Goal: Information Seeking & Learning: Learn about a topic

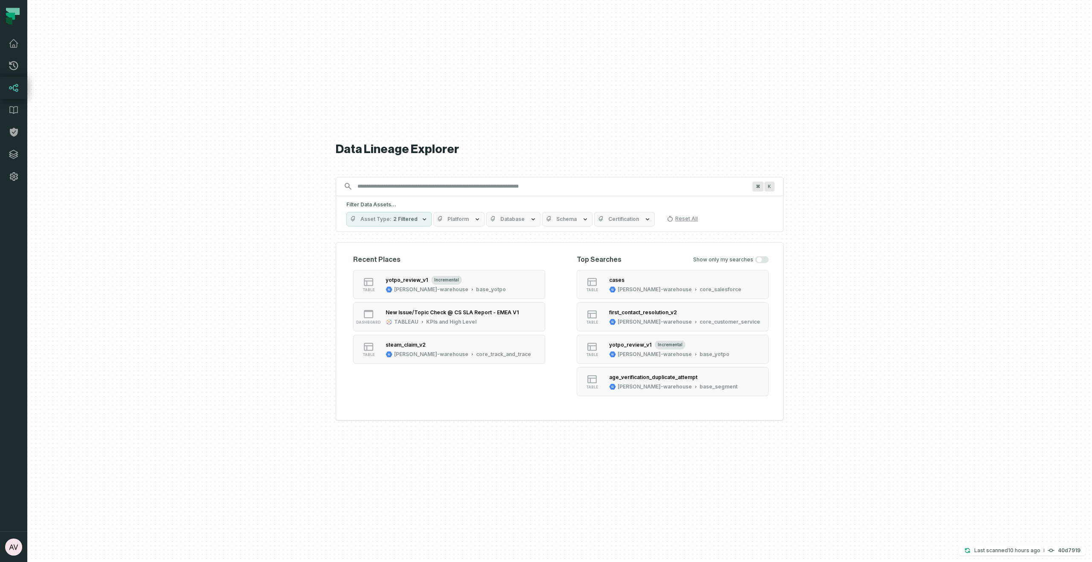
click at [14, 87] on icon at bounding box center [14, 88] width 10 height 10
click at [435, 188] on input "Discovery Provider cmdk menu" at bounding box center [551, 187] width 399 height 14
click at [516, 222] on span "Database" at bounding box center [513, 219] width 24 height 7
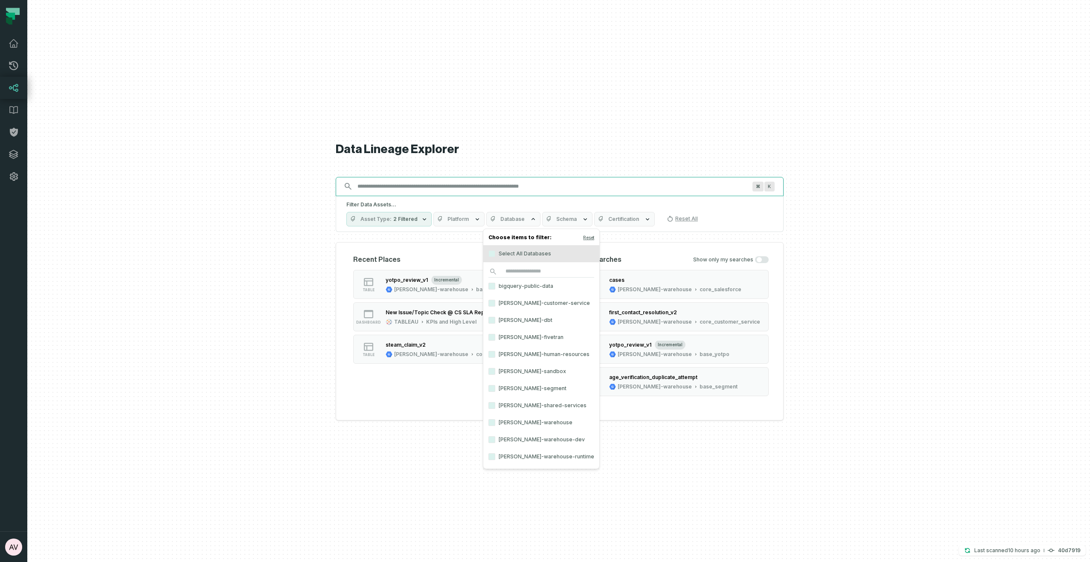
click at [424, 185] on input "Discovery Provider cmdk menu" at bounding box center [551, 187] width 399 height 14
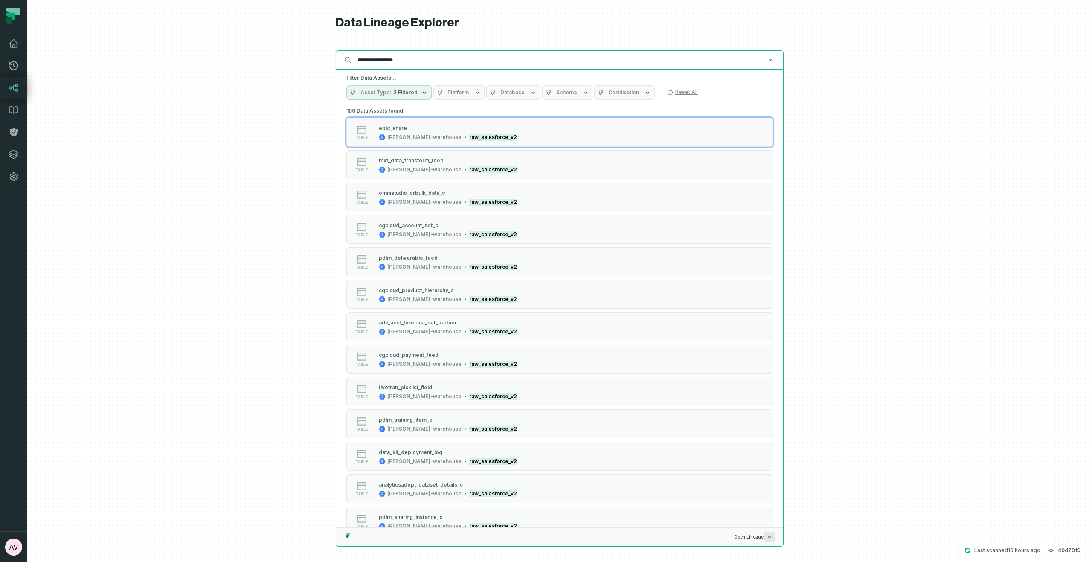
click at [424, 66] on input "**********" at bounding box center [558, 60] width 413 height 14
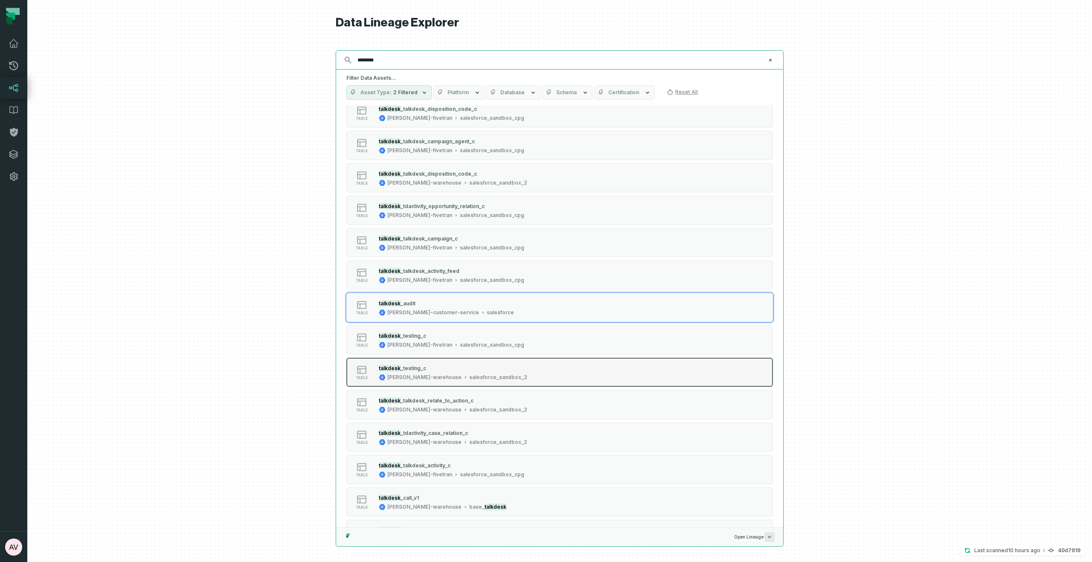
scroll to position [194, 0]
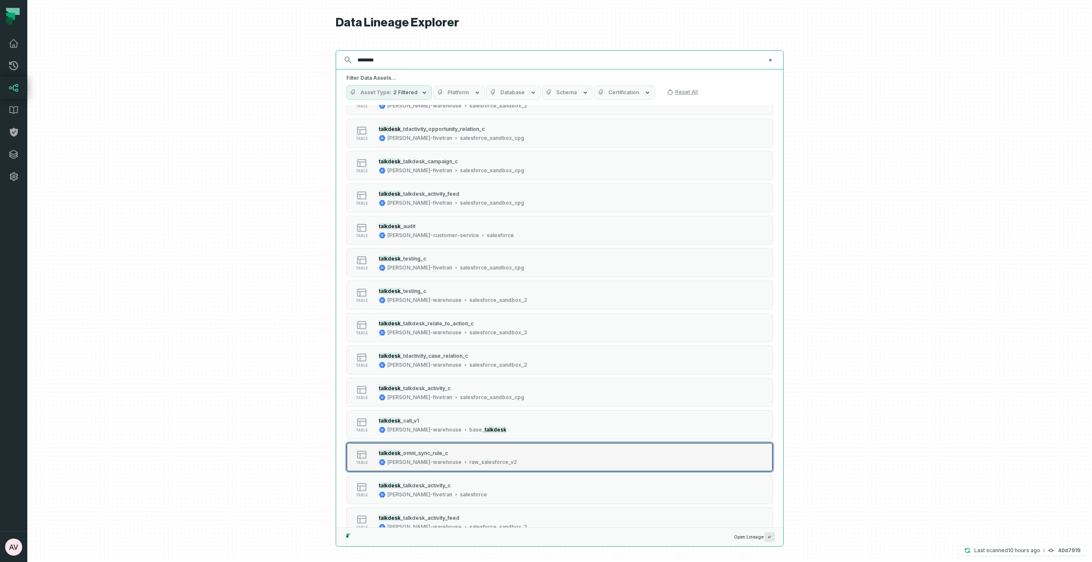
type input "********"
click at [448, 457] on div "talkdesk _omni_sync_rule_c [PERSON_NAME]-warehouse raw_salesforce_v2" at bounding box center [448, 457] width 145 height 17
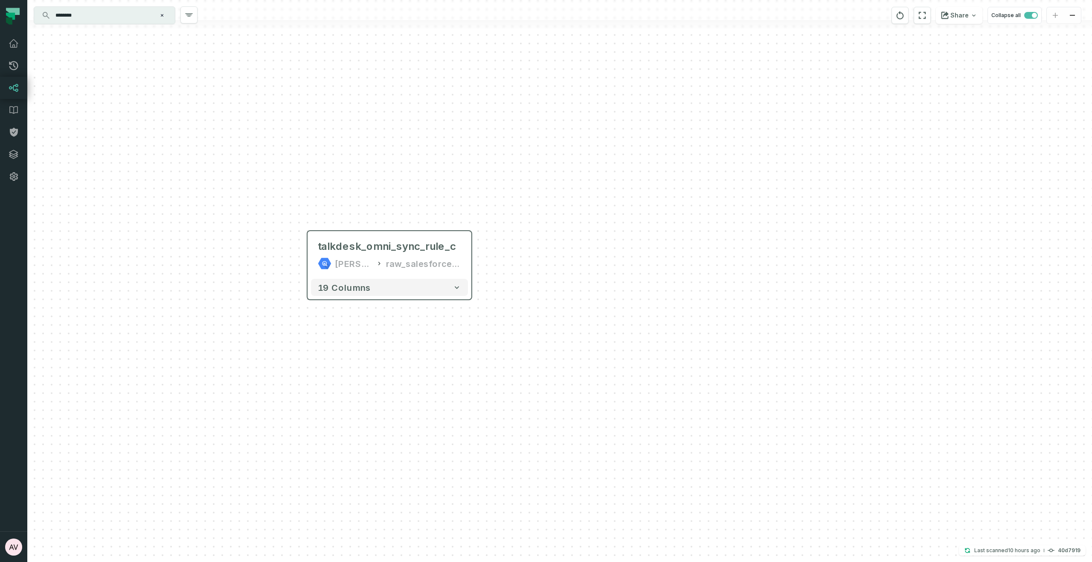
drag, startPoint x: 728, startPoint y: 315, endPoint x: 465, endPoint y: 262, distance: 268.4
click at [556, 297] on div "talkdesk_omni_sync_rule_c [PERSON_NAME]-warehouse raw_salesforce_v2 19 columns" at bounding box center [559, 281] width 1065 height 562
click at [433, 262] on div "raw_salesforce_v2" at bounding box center [421, 262] width 75 height 14
click at [476, 260] on div "talkdesk_omni_sync_rule_c [PERSON_NAME]-warehouse raw_salesforce_v2 19 columns" at bounding box center [559, 281] width 1065 height 562
click at [107, 14] on input "********" at bounding box center [103, 16] width 107 height 14
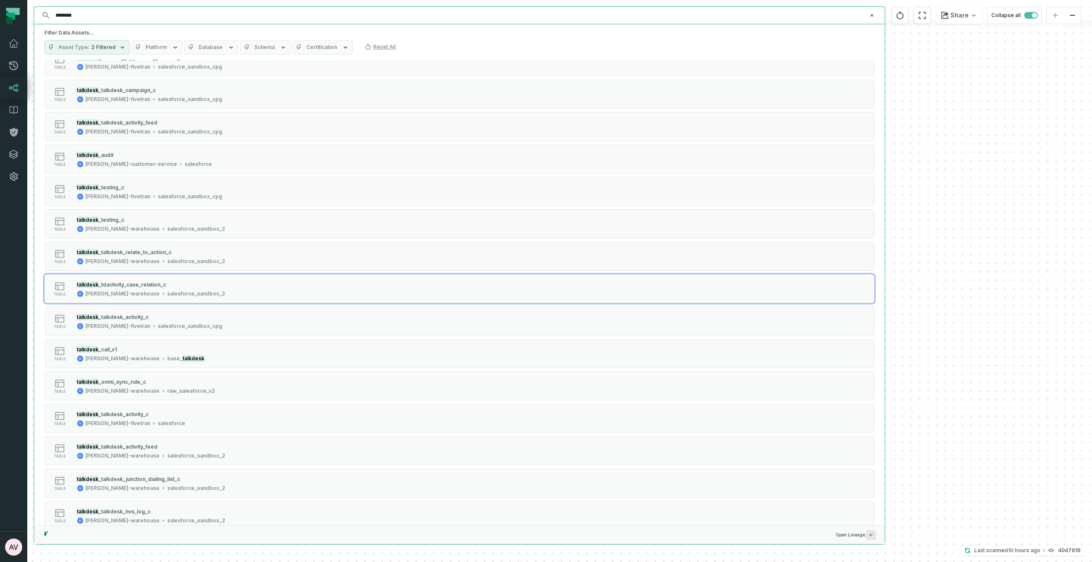
scroll to position [263, 0]
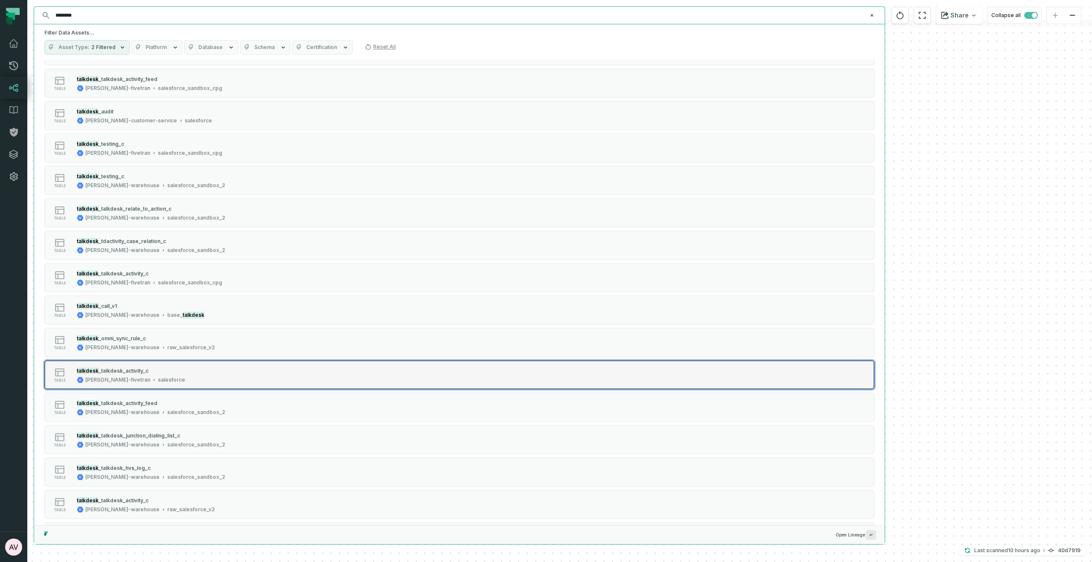
click at [152, 381] on div "talkdesk _talkdesk_activity_c [PERSON_NAME]-fivetran salesforce" at bounding box center [130, 375] width 115 height 17
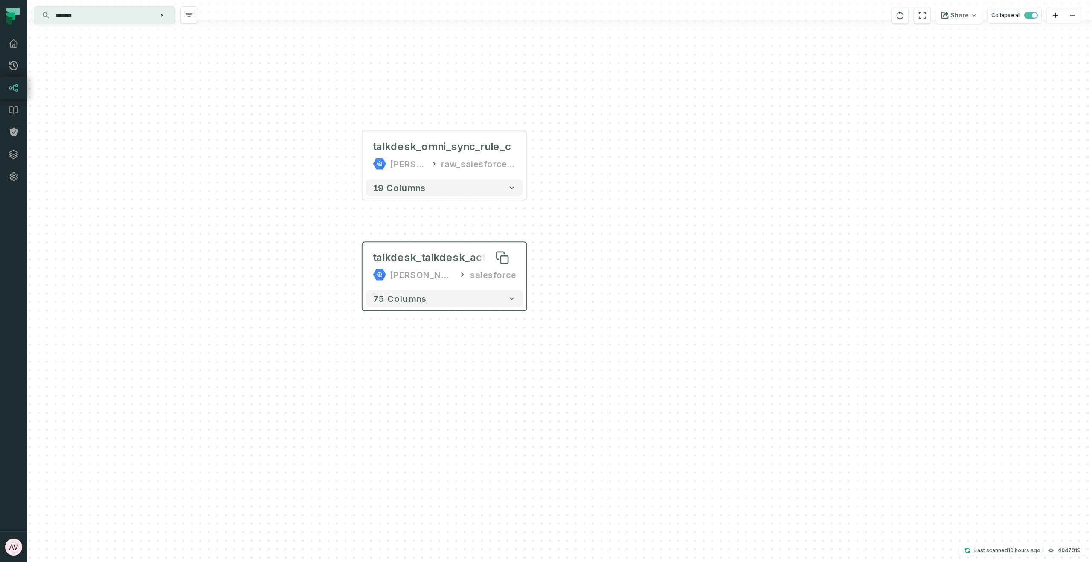
drag, startPoint x: 535, startPoint y: 417, endPoint x: 419, endPoint y: 253, distance: 200.8
click at [442, 411] on div "talkdesk_omni_sync_rule_c [PERSON_NAME]-warehouse raw_salesforce_v2 19 columns …" at bounding box center [559, 281] width 1065 height 562
click at [471, 268] on div "salesforce" at bounding box center [489, 275] width 46 height 14
click at [90, 15] on input "********" at bounding box center [103, 16] width 107 height 14
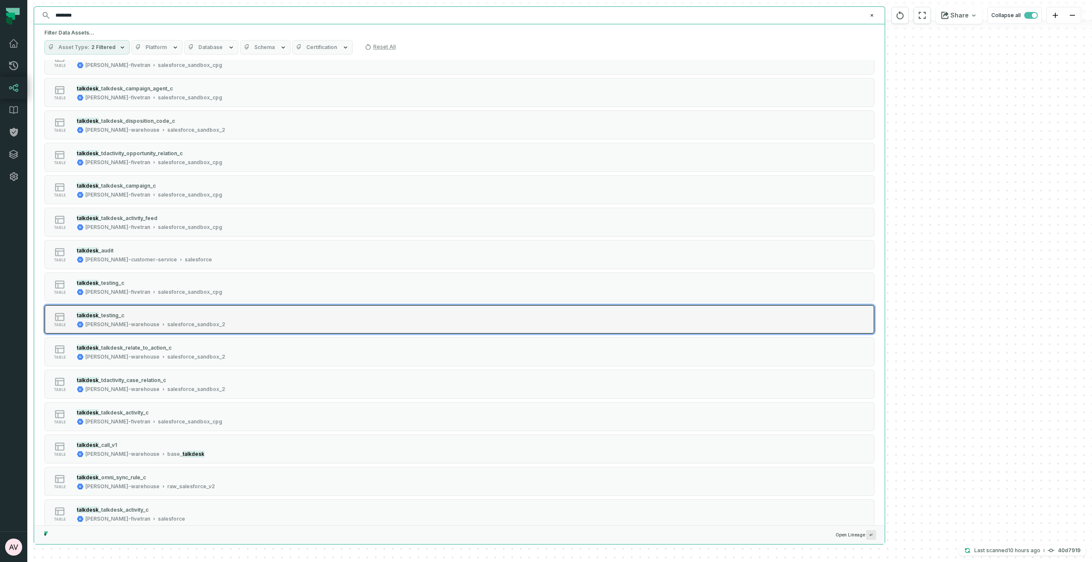
scroll to position [0, 0]
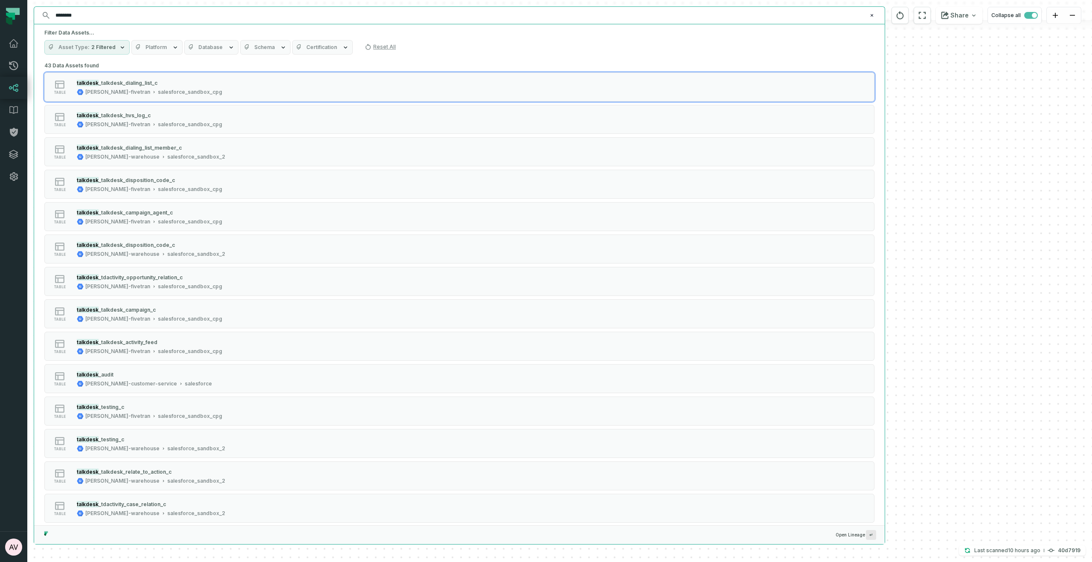
click at [100, 13] on input "********" at bounding box center [458, 16] width 817 height 14
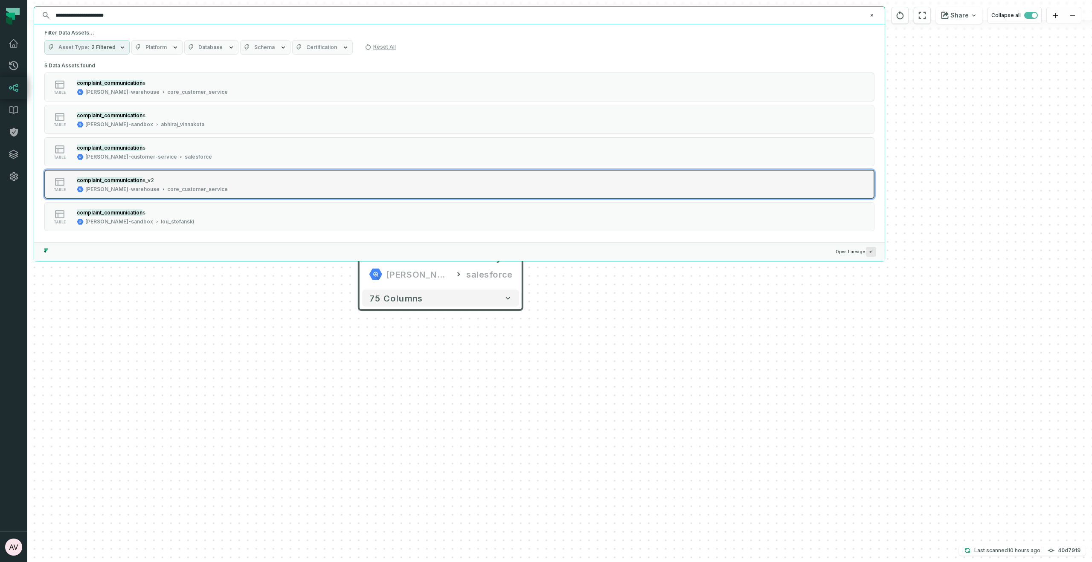
type input "**********"
click at [135, 183] on mark "complaint_communication" at bounding box center [110, 180] width 66 height 6
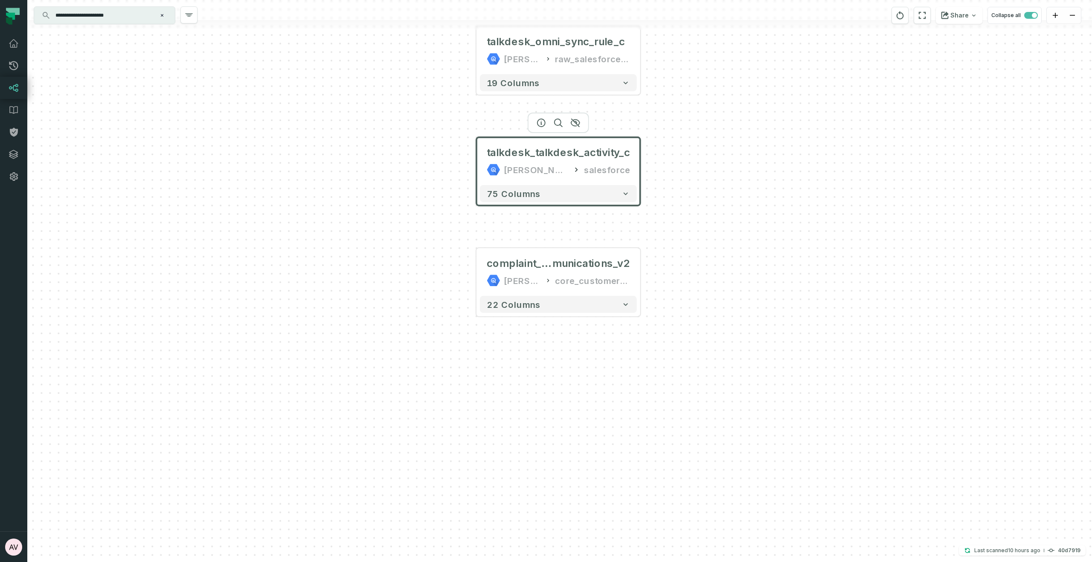
click at [721, 358] on div "talkdesk_omni_sync_rule_c [PERSON_NAME]-warehouse raw_salesforce_v2 19 columns …" at bounding box center [559, 281] width 1065 height 562
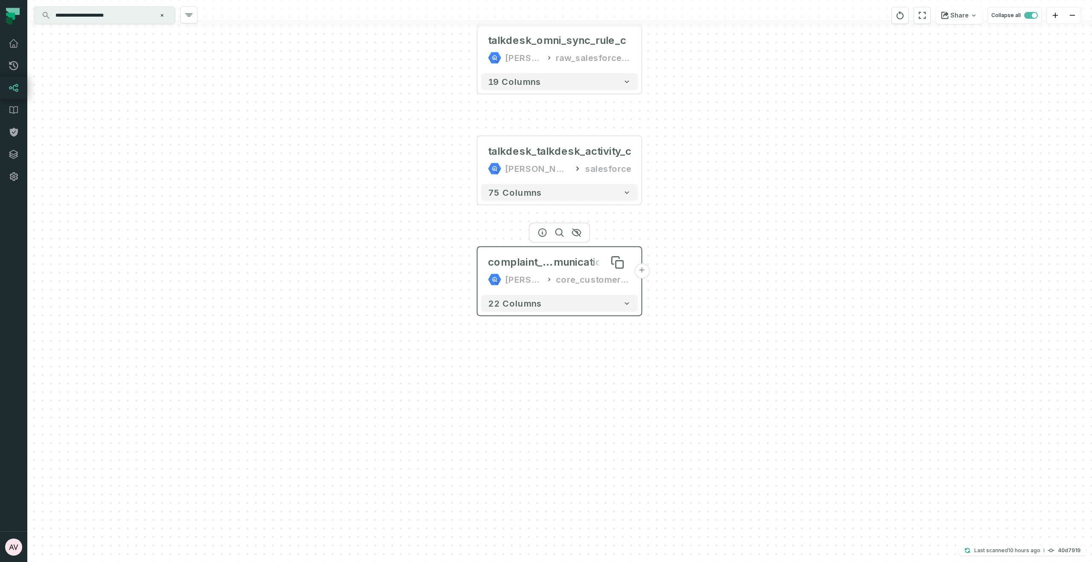
click at [568, 268] on span "munications_v2" at bounding box center [593, 263] width 78 height 14
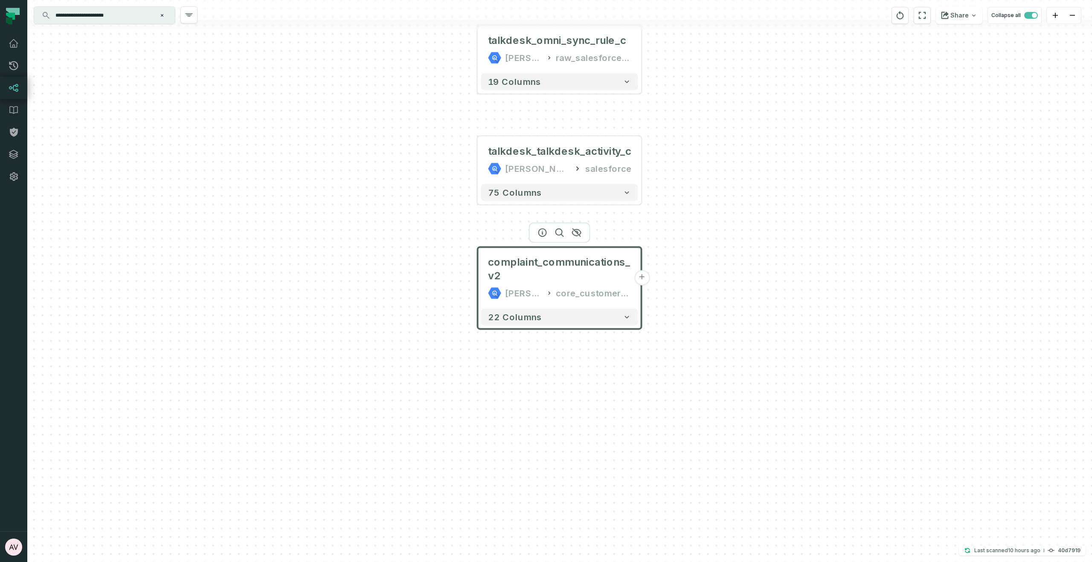
click at [645, 279] on button "+" at bounding box center [642, 277] width 15 height 15
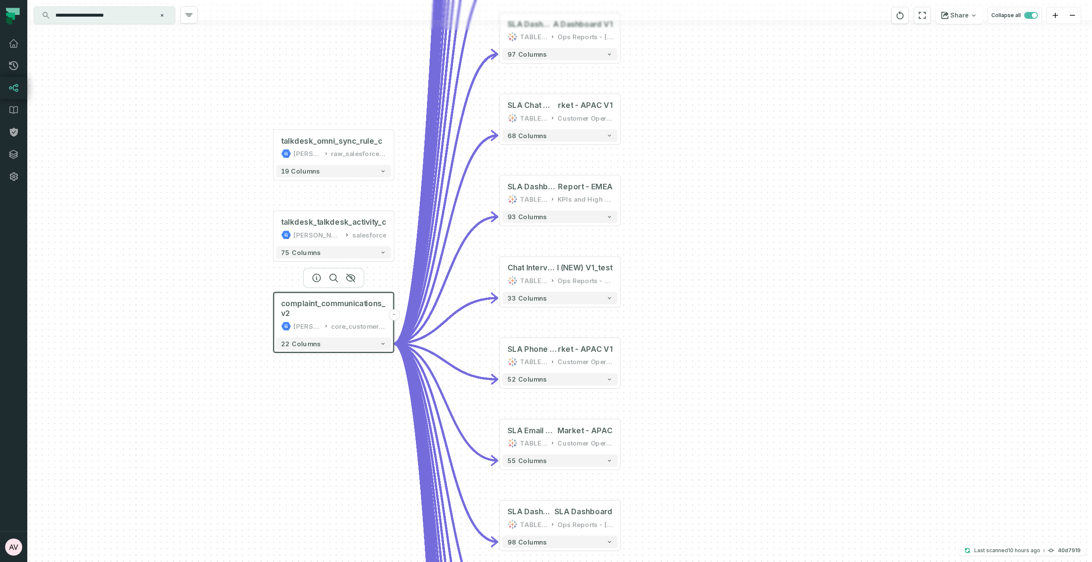
drag, startPoint x: 437, startPoint y: 290, endPoint x: 309, endPoint y: 326, distance: 132.7
click at [309, 326] on div "[PERSON_NAME]-warehouse" at bounding box center [308, 326] width 28 height 10
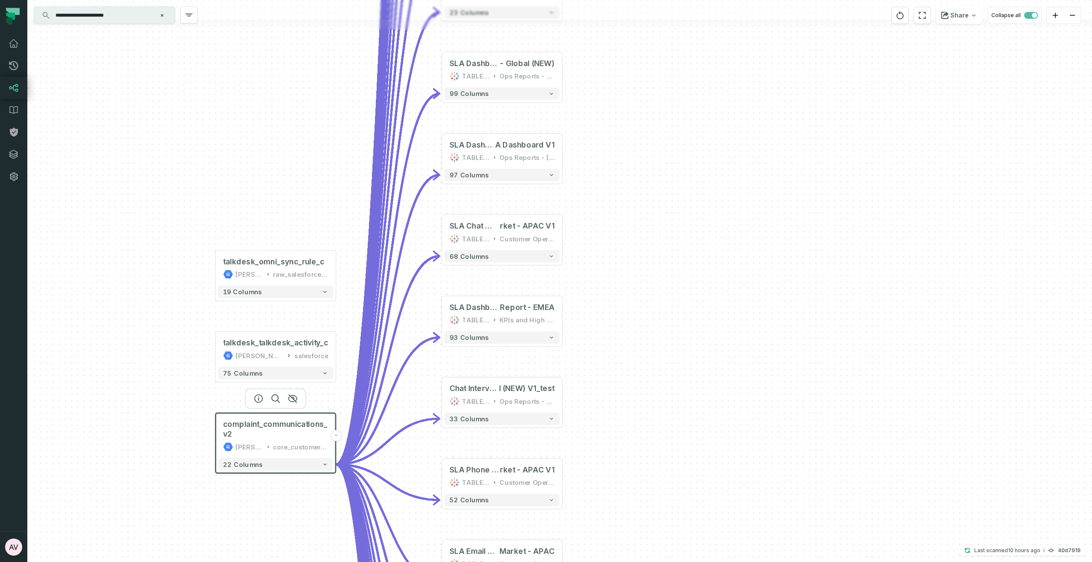
drag, startPoint x: 686, startPoint y: 348, endPoint x: 626, endPoint y: 400, distance: 79.2
click at [626, 400] on div "+ SLA Dashboard @ CS SLA Re port - EMEA V1 TABLEAU KPIs and High Level 93 colum…" at bounding box center [559, 281] width 1065 height 562
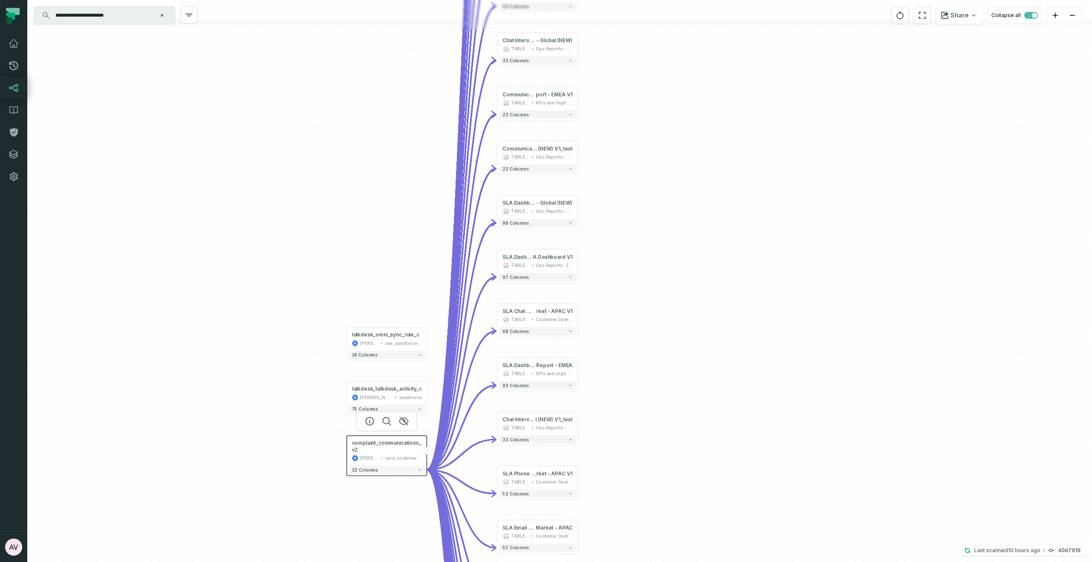
drag, startPoint x: 379, startPoint y: 258, endPoint x: 390, endPoint y: 267, distance: 14.3
click at [390, 267] on div "+ SLA Dashboard @ CS SLA Re port - EMEA V1 TABLEAU KPIs and High Level 93 colum…" at bounding box center [559, 281] width 1065 height 562
